Goal: Transaction & Acquisition: Download file/media

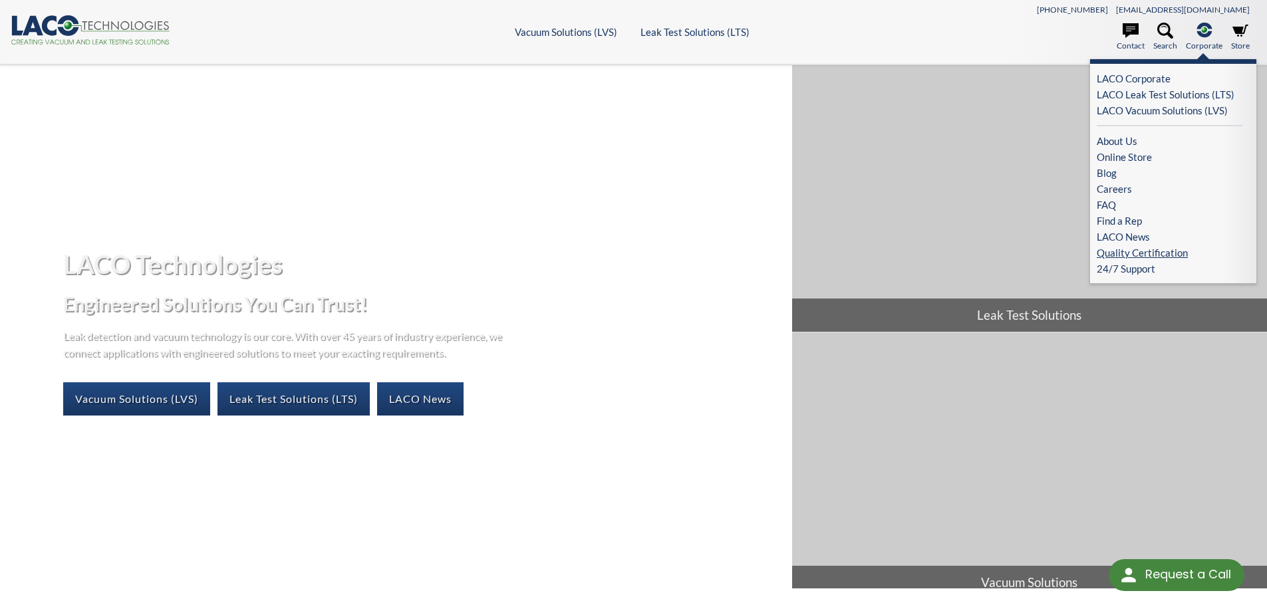
click at [1152, 255] on link "Quality Certification" at bounding box center [1170, 253] width 146 height 16
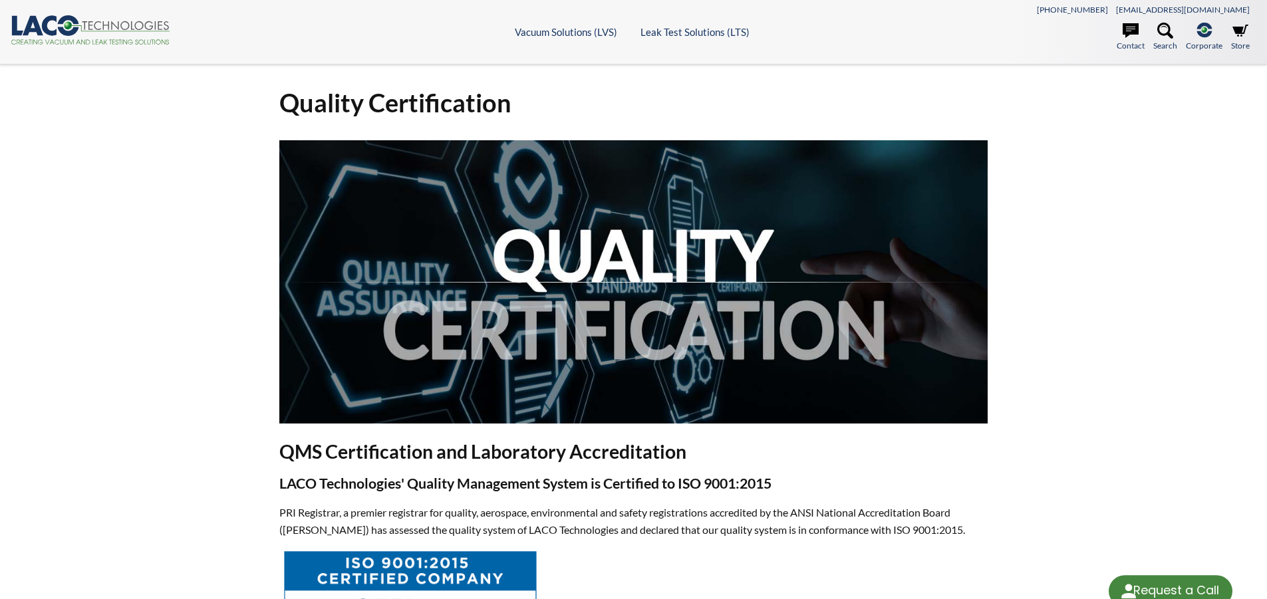
select select "Language Translate Widget"
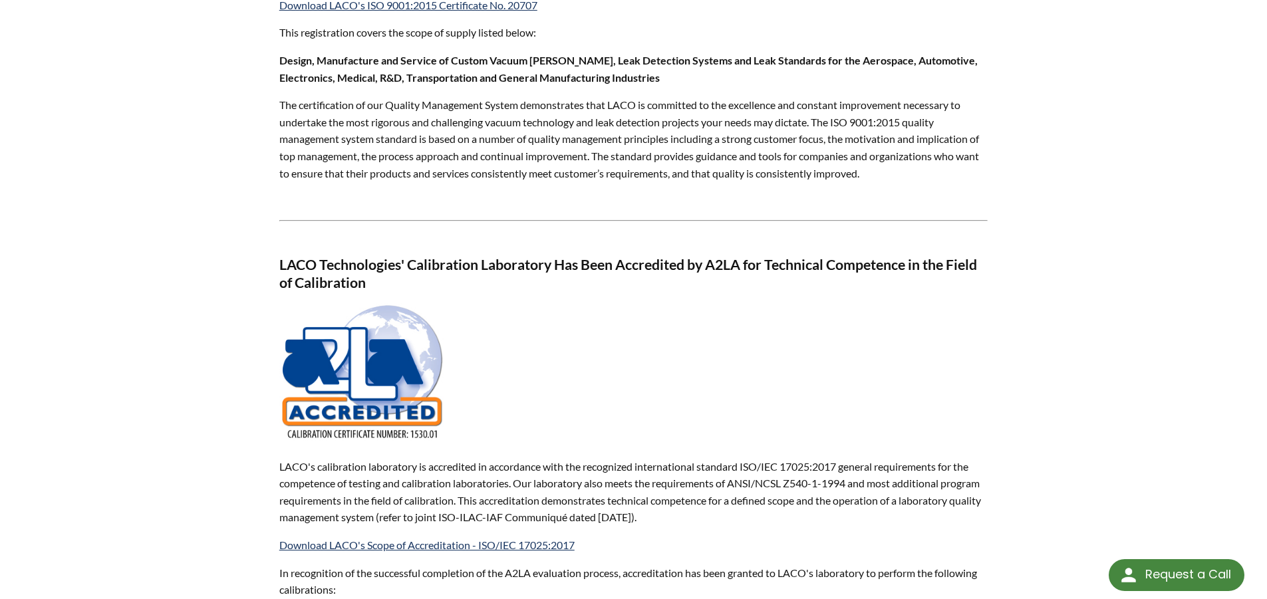
scroll to position [665, 0]
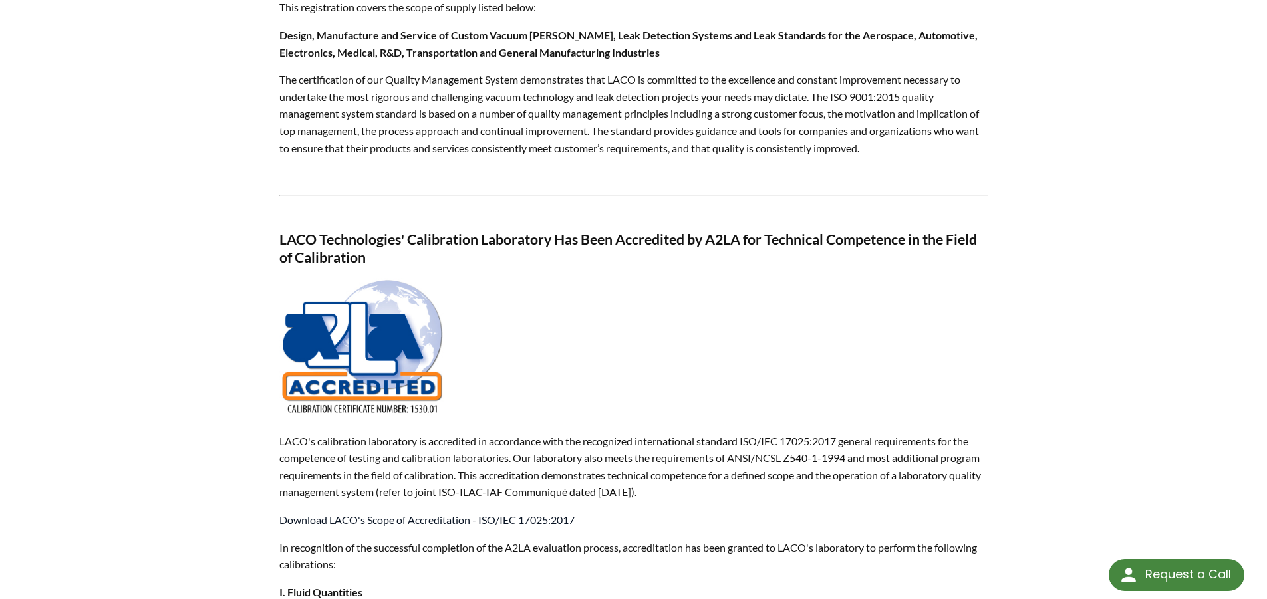
click at [500, 520] on link "Download LACO's Scope of Accreditation - ISO/IEC 17025:2017" at bounding box center [426, 520] width 295 height 13
